Goal: Task Accomplishment & Management: Use online tool/utility

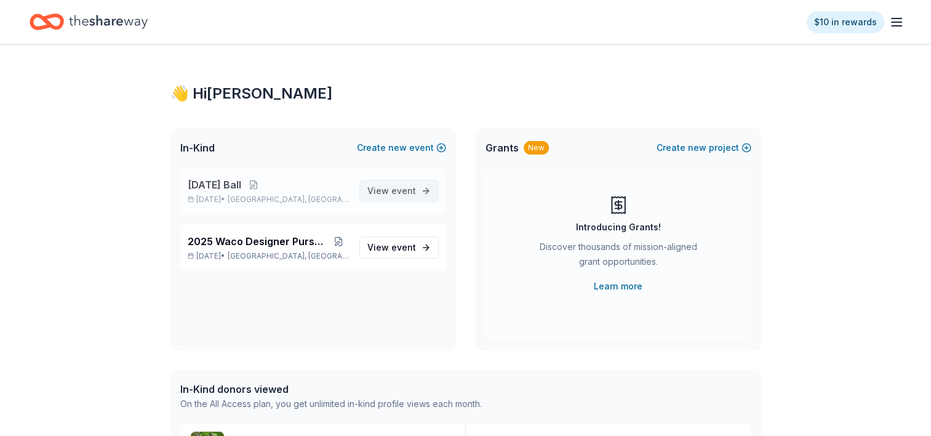
click at [391, 188] on span "View event" at bounding box center [391, 190] width 49 height 15
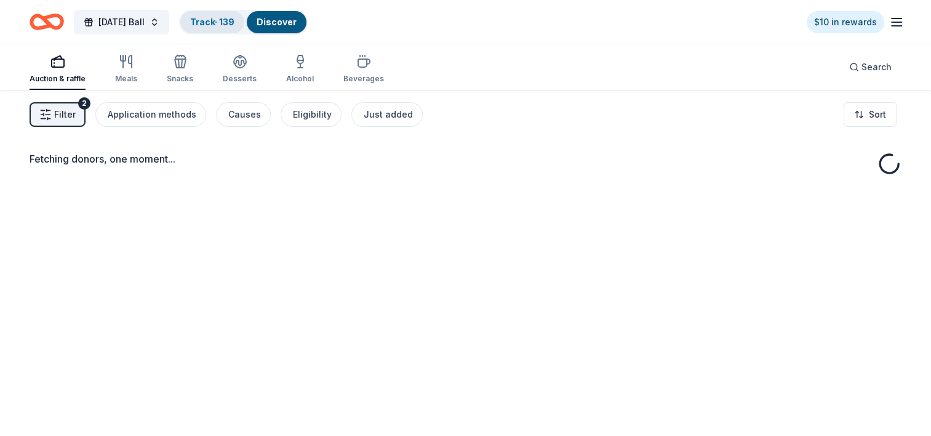
click at [234, 23] on link "Track · 139" at bounding box center [212, 22] width 44 height 10
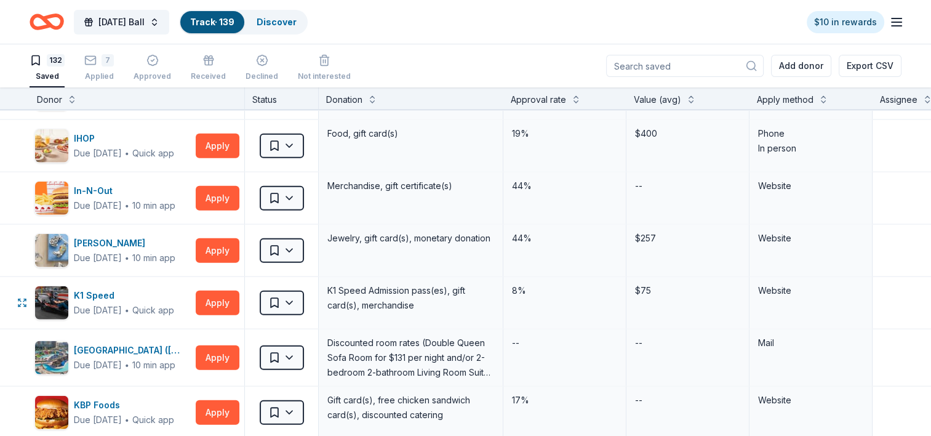
scroll to position [2893, 0]
click at [292, 238] on html "[DATE] Ball Track · 139 Discover $10 in rewards 132 Saved 7 Applied Approved Re…" at bounding box center [465, 218] width 931 height 436
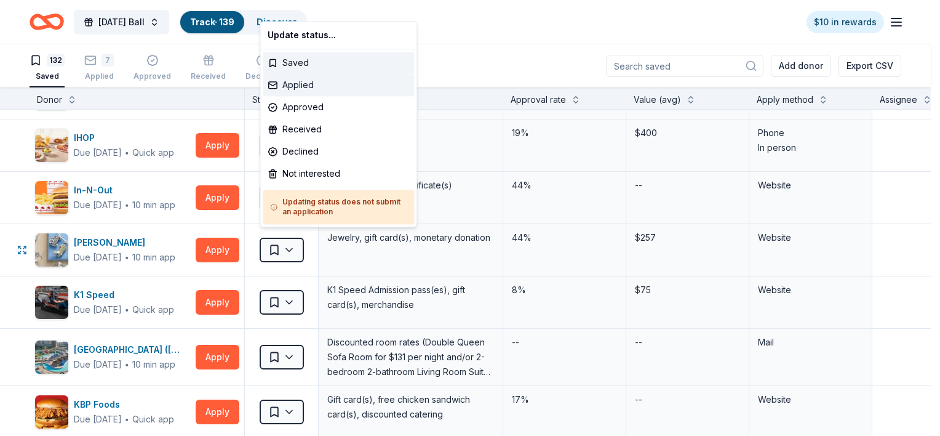
click at [308, 81] on div "Applied" at bounding box center [338, 85] width 151 height 22
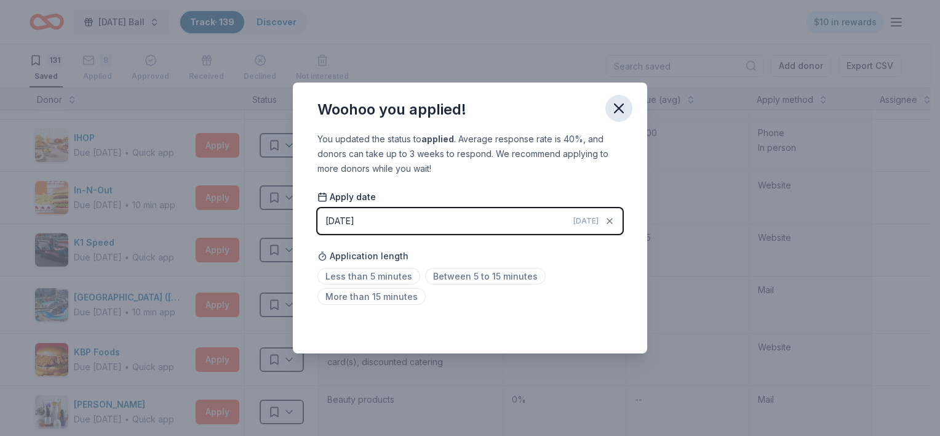
click at [620, 106] on icon "button" at bounding box center [619, 108] width 9 height 9
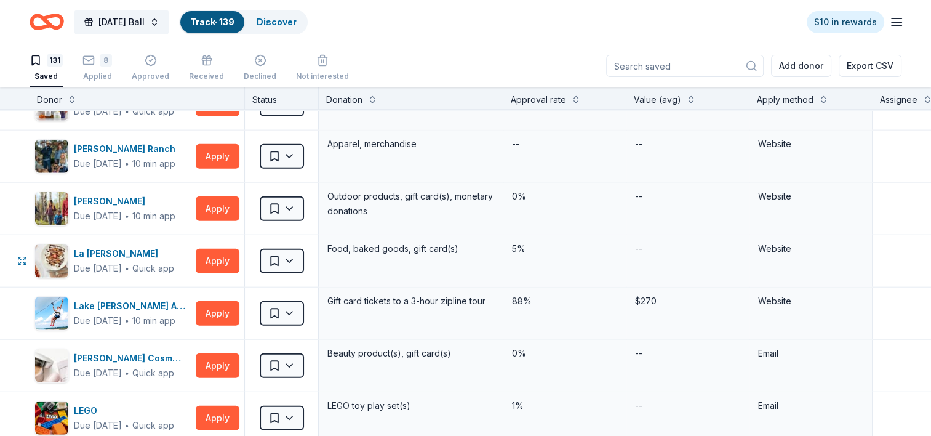
scroll to position [3262, 0]
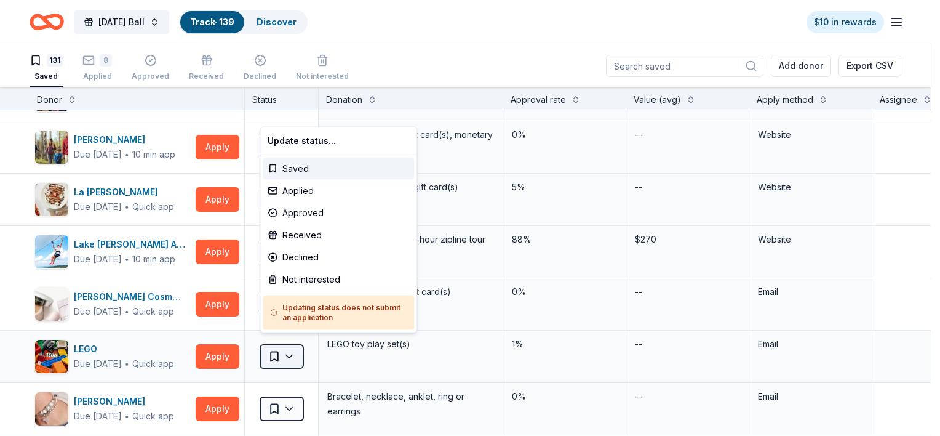
click at [287, 349] on html "[DATE] Ball Track · 139 Discover $10 in rewards 131 Saved 8 Applied Approved Re…" at bounding box center [470, 218] width 940 height 436
click at [298, 190] on div "Applied" at bounding box center [338, 191] width 151 height 22
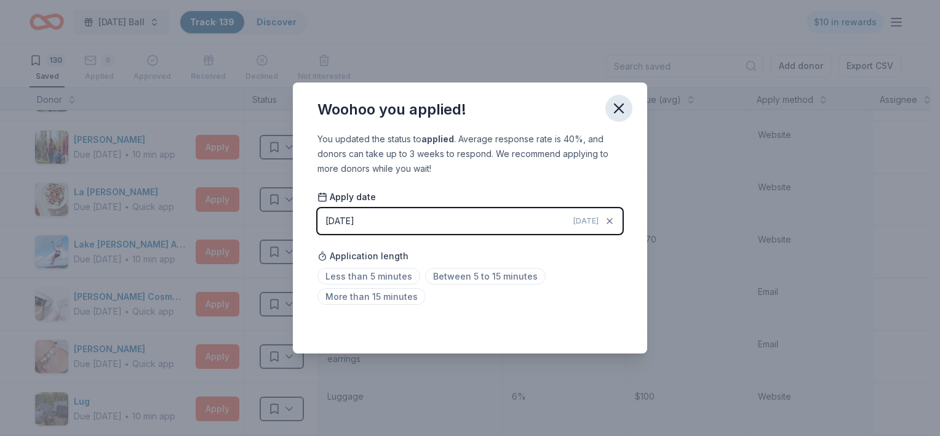
click at [623, 108] on icon "button" at bounding box center [619, 108] width 17 height 17
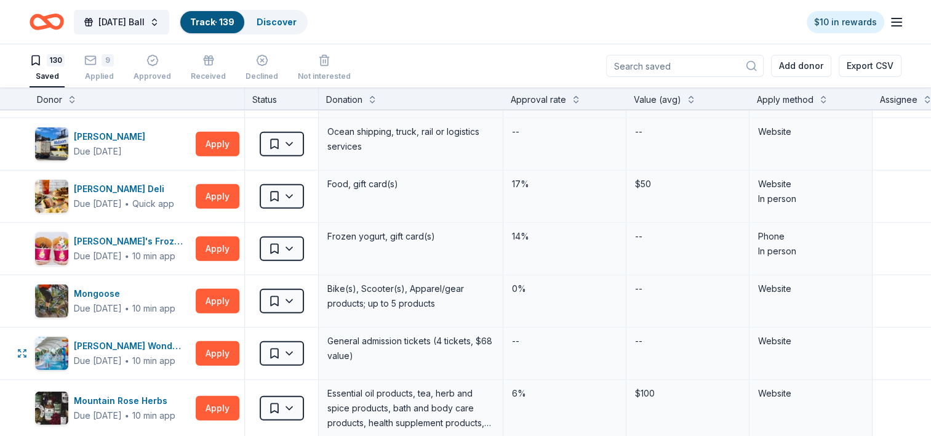
scroll to position [3693, 0]
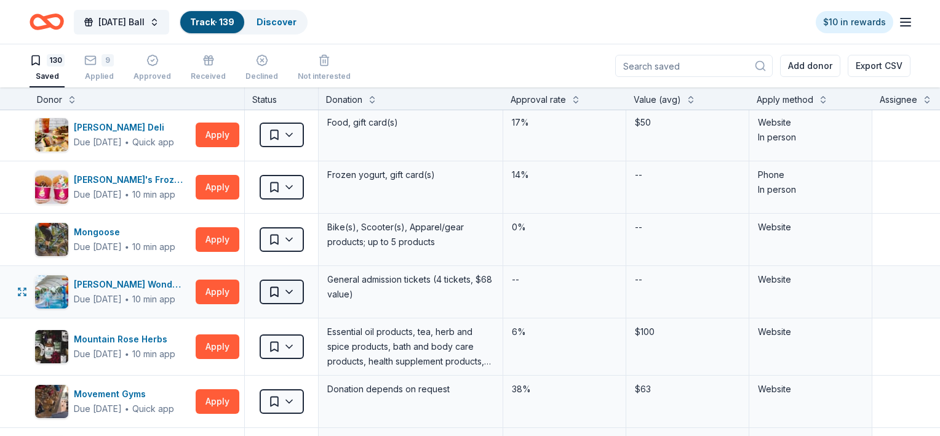
click at [292, 280] on html "[DATE] Ball Track · 139 Discover $10 in rewards 130 Saved 9 Applied Approved Re…" at bounding box center [470, 218] width 940 height 436
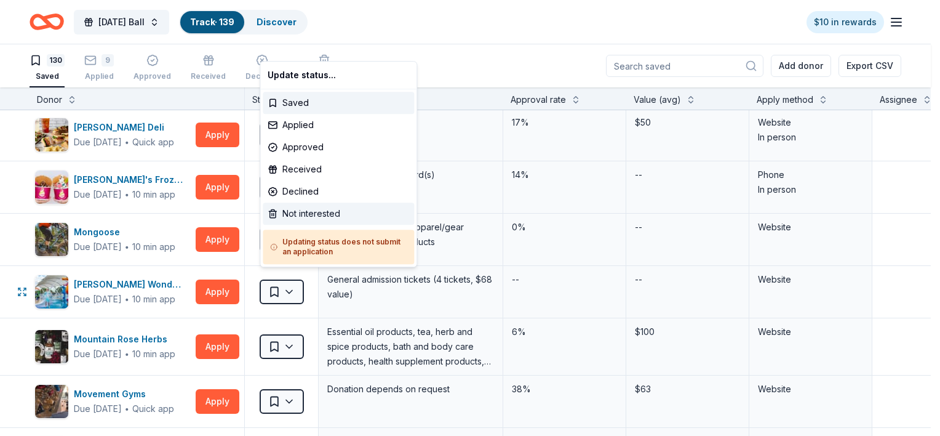
click at [303, 214] on div "Not interested" at bounding box center [338, 213] width 151 height 22
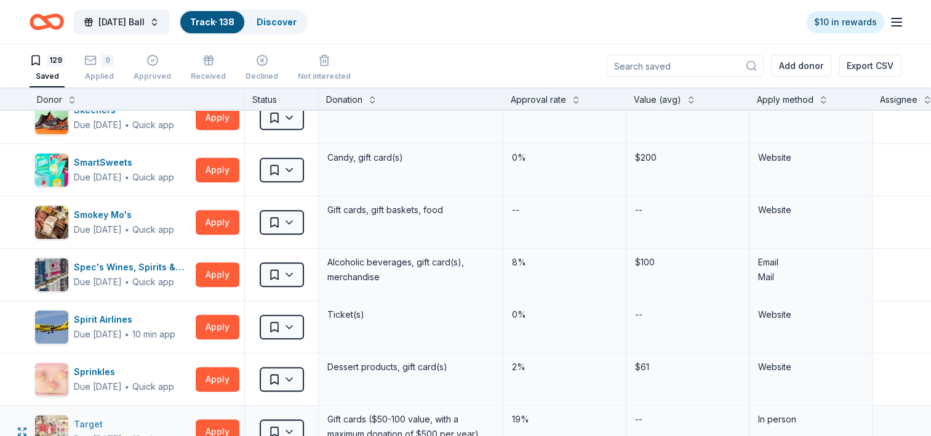
scroll to position [5539, 0]
